Goal: Information Seeking & Learning: Learn about a topic

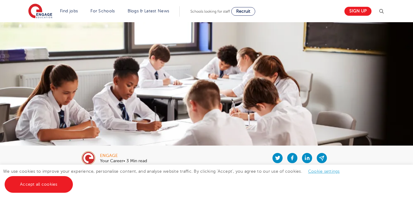
click at [25, 188] on link "Accept all cookies" at bounding box center [39, 184] width 68 height 17
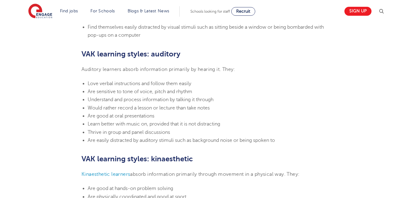
scroll to position [512, 0]
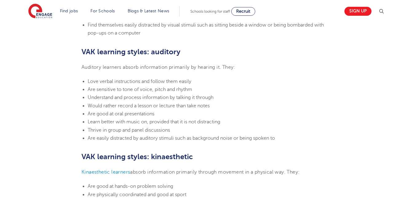
click at [398, 47] on div "engage Your Career• 3 Min read [DATE] VAK learning styles: what are they and wh…" at bounding box center [206, 106] width 413 height 1193
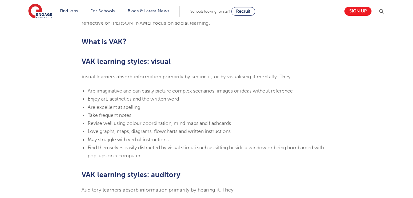
scroll to position [394, 0]
